Goal: Information Seeking & Learning: Check status

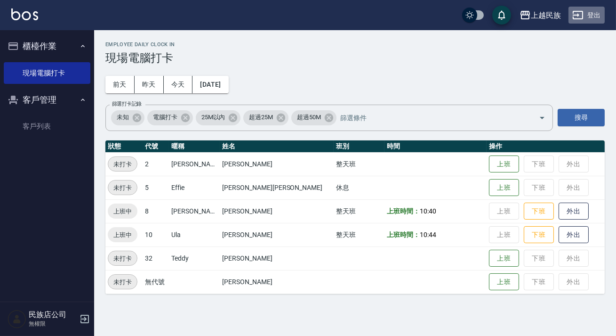
click at [596, 17] on button "登出" at bounding box center [587, 15] width 36 height 17
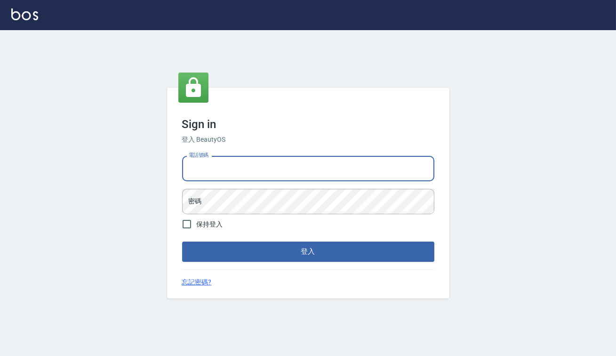
type input "0938917261"
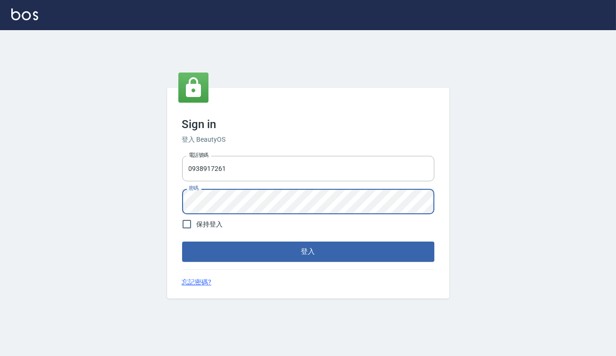
click at [182, 241] on button "登入" at bounding box center [308, 251] width 252 height 20
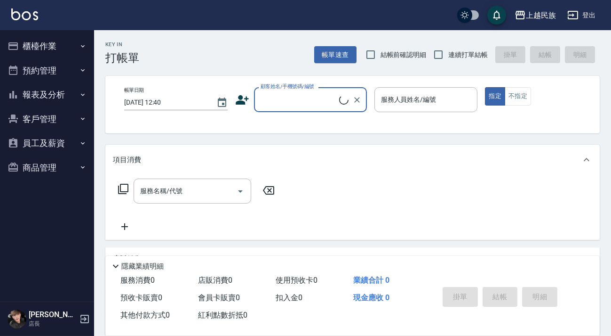
click at [55, 88] on button "報表及分析" at bounding box center [47, 94] width 87 height 24
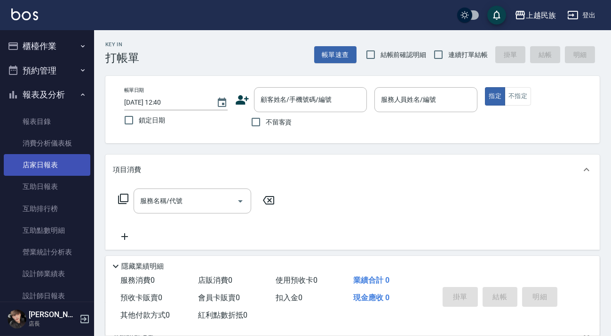
click at [47, 169] on link "店家日報表" at bounding box center [47, 165] width 87 height 22
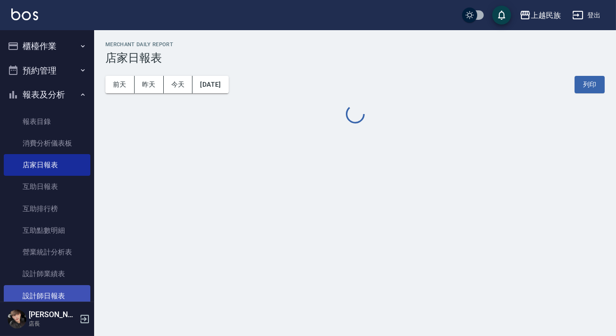
click at [49, 293] on link "設計師日報表" at bounding box center [47, 296] width 87 height 22
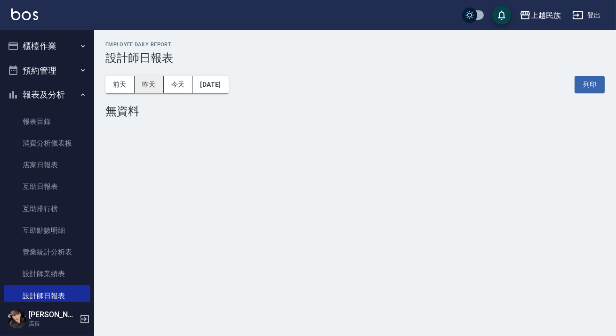
click at [154, 80] on button "昨天" at bounding box center [149, 84] width 29 height 17
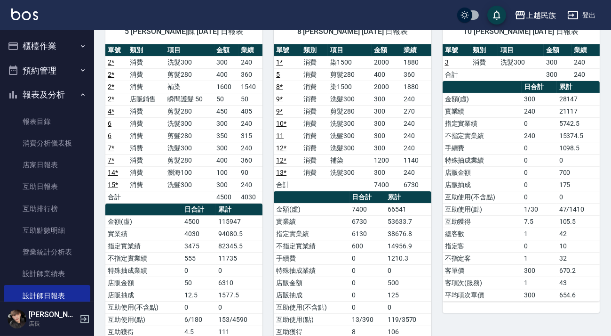
scroll to position [128, 0]
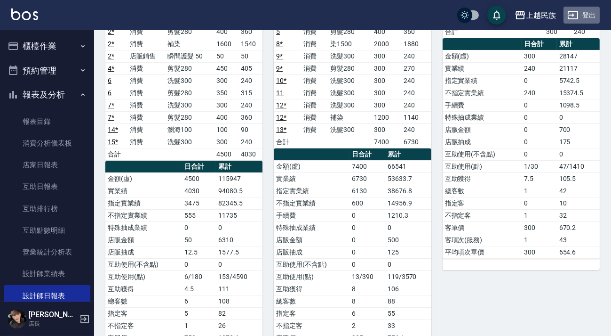
click at [586, 13] on button "登出" at bounding box center [582, 15] width 36 height 17
